Goal: Task Accomplishment & Management: Use online tool/utility

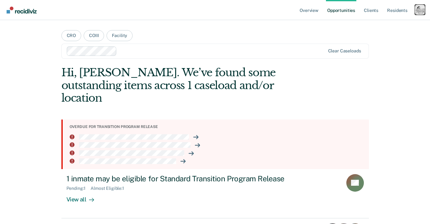
click at [419, 7] on div "Profile dropdown button" at bounding box center [420, 10] width 10 height 10
click at [381, 22] on div "Profile How it works Log Out" at bounding box center [394, 33] width 60 height 31
click at [381, 24] on link "Profile" at bounding box center [394, 25] width 50 height 5
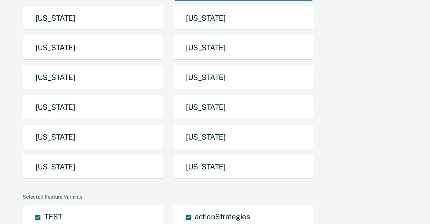
scroll to position [181, 0]
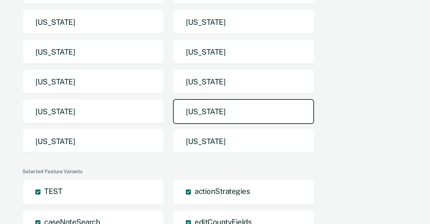
click at [239, 99] on button "[US_STATE]" at bounding box center [243, 111] width 141 height 25
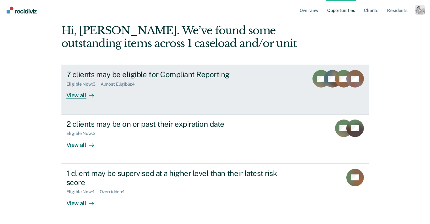
scroll to position [55, 0]
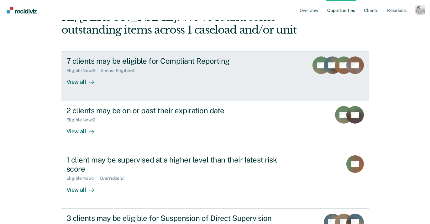
click at [84, 80] on div "View all" at bounding box center [83, 79] width 35 height 12
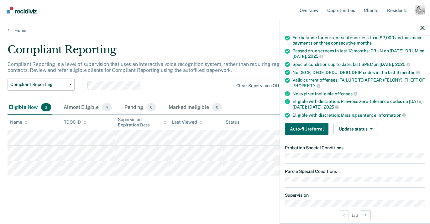
scroll to position [131, 0]
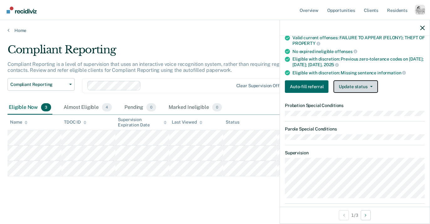
click at [350, 84] on button "Update status" at bounding box center [355, 86] width 44 height 13
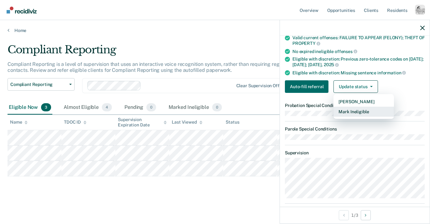
click at [355, 109] on button "Mark Ineligible" at bounding box center [363, 111] width 60 height 10
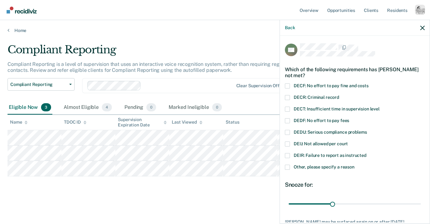
scroll to position [1, 0]
